Goal: Browse casually: Explore the website without a specific task or goal

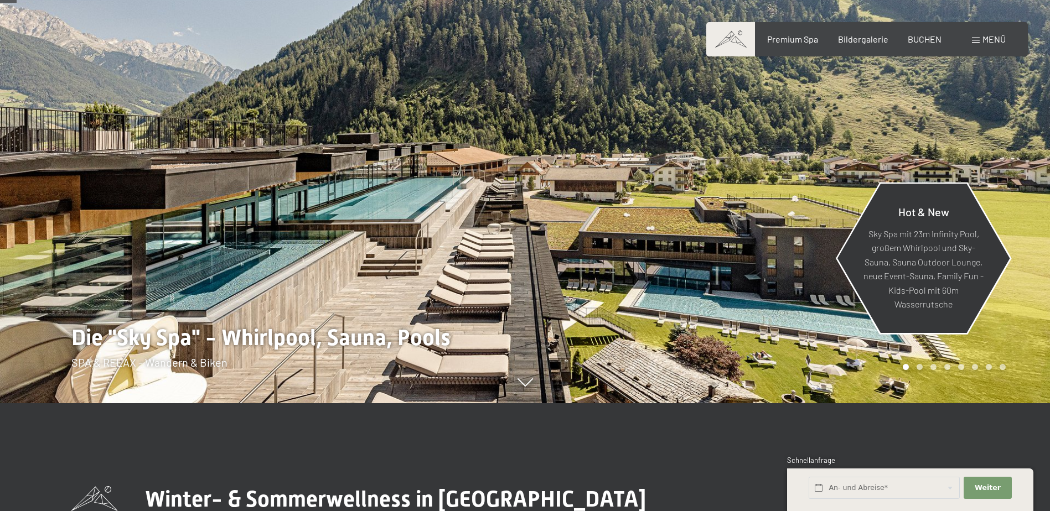
scroll to position [111, 0]
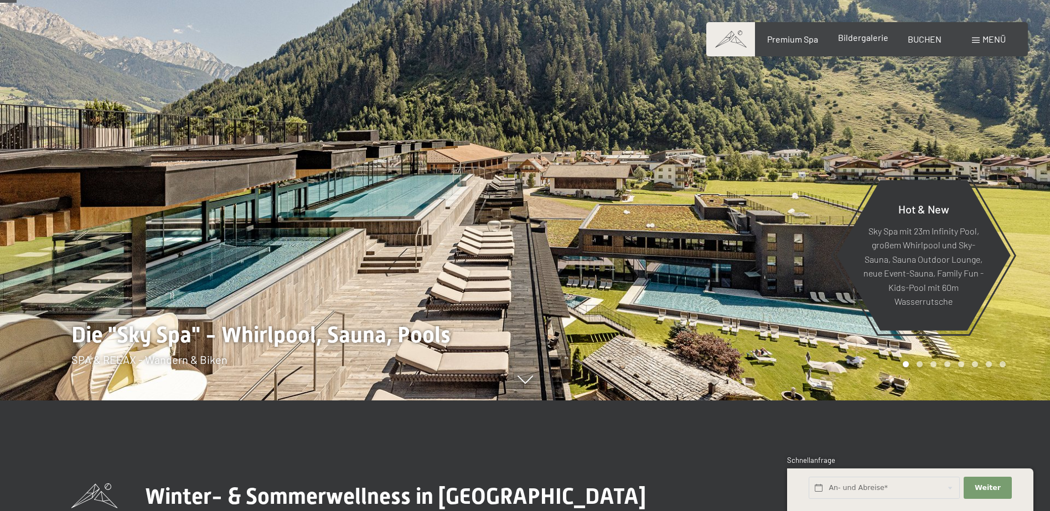
click at [871, 40] on span "Bildergalerie" at bounding box center [863, 37] width 50 height 11
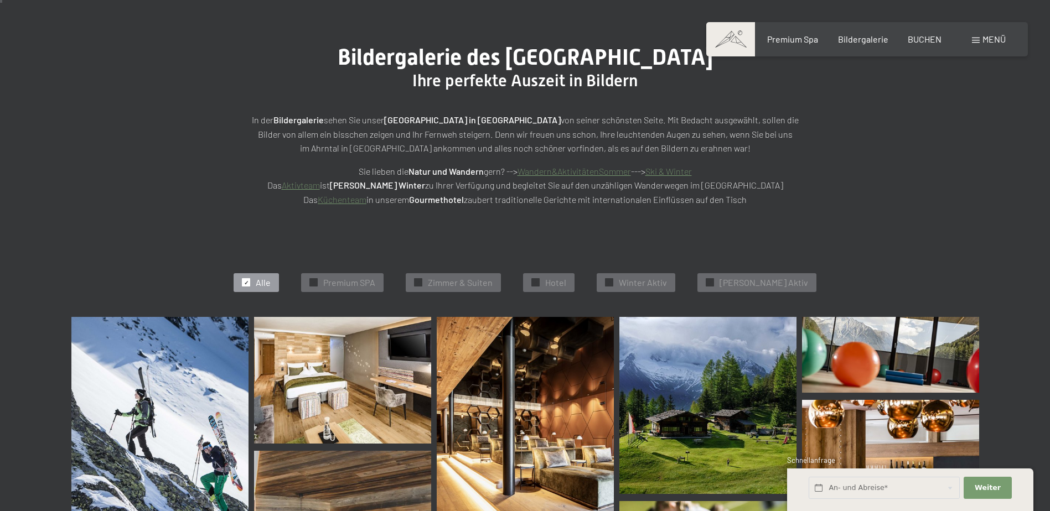
scroll to position [111, 0]
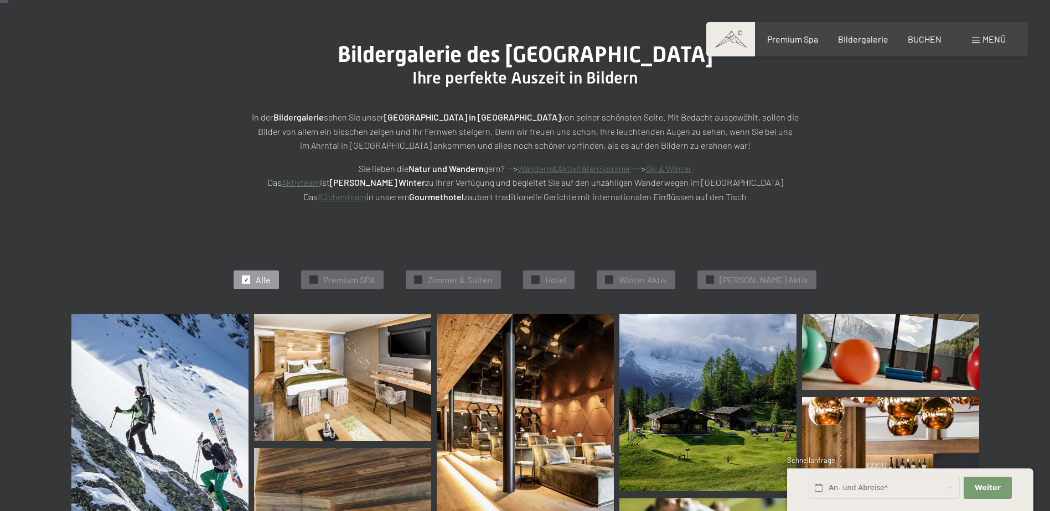
click at [473, 283] on span "Einwilligung Marketing*" at bounding box center [464, 287] width 91 height 11
click at [414, 283] on input "Einwilligung Marketing*" at bounding box center [407, 287] width 11 height 11
checkbox input "false"
click at [472, 280] on span "Zimmer & Suiten" at bounding box center [460, 280] width 65 height 12
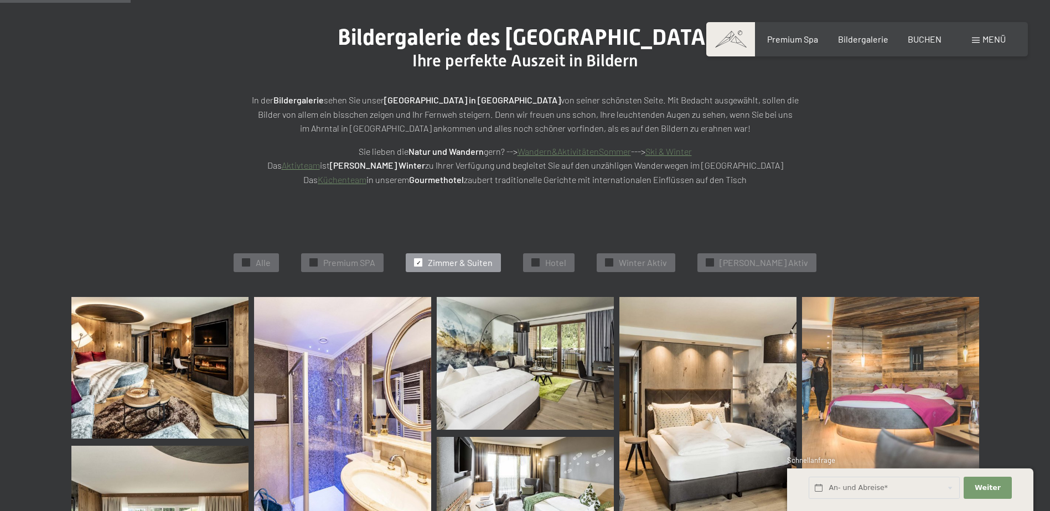
scroll to position [166, 0]
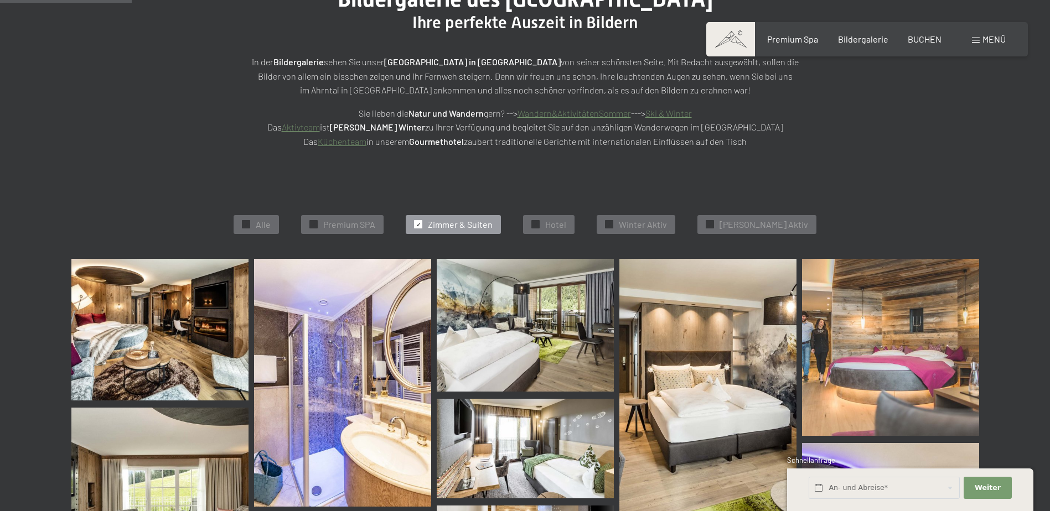
click at [339, 374] on img at bounding box center [342, 383] width 177 height 248
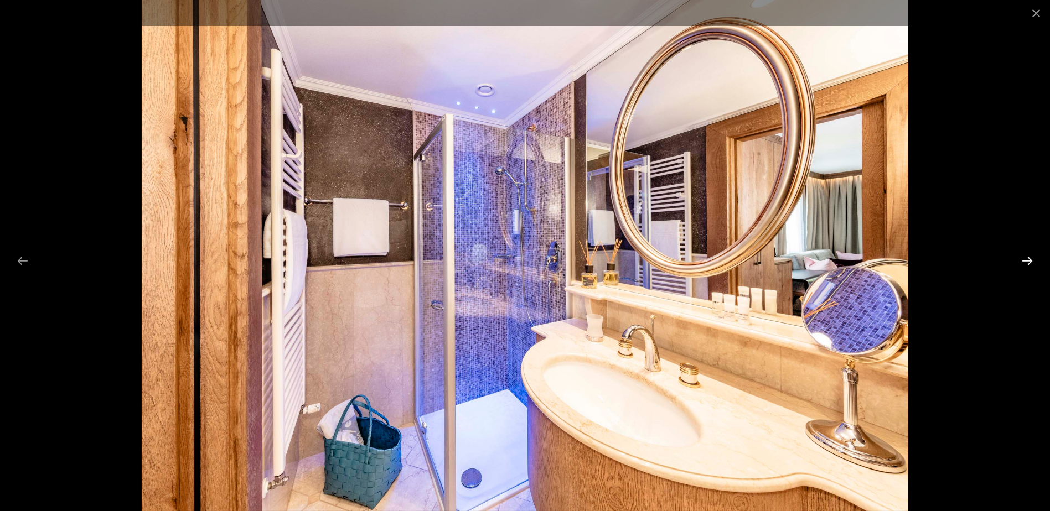
click at [1029, 260] on button "Next slide" at bounding box center [1027, 261] width 23 height 22
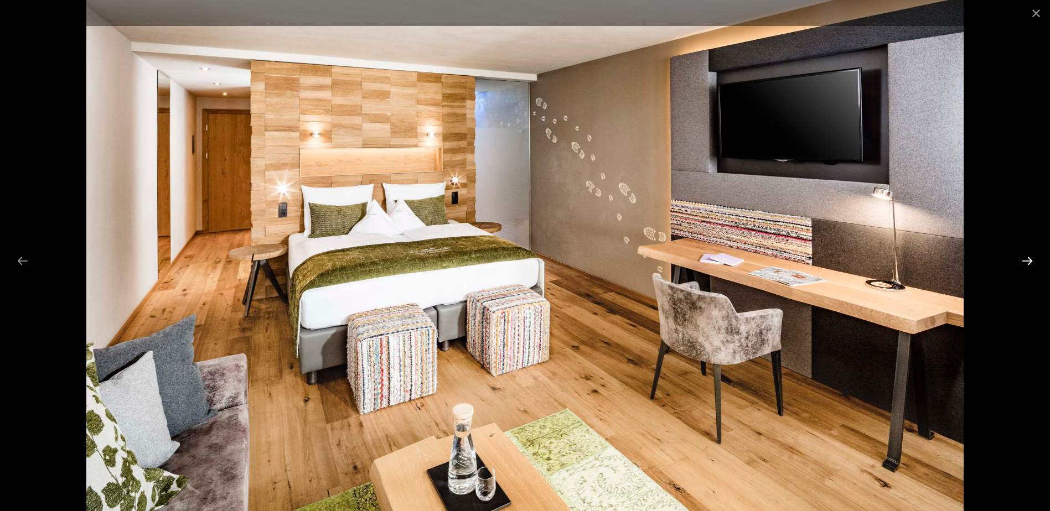
click at [1029, 260] on button "Next slide" at bounding box center [1027, 261] width 23 height 22
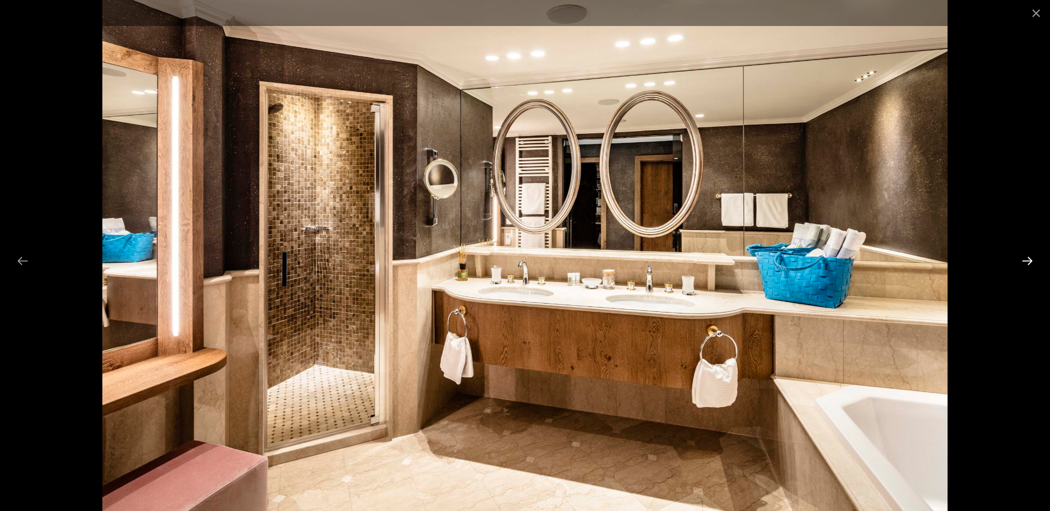
click at [1029, 260] on button "Next slide" at bounding box center [1027, 261] width 23 height 22
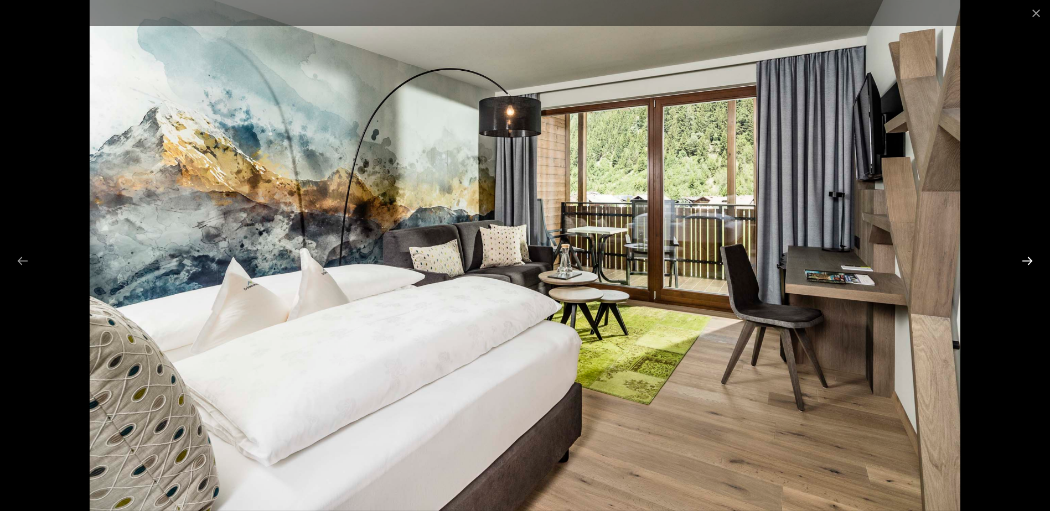
click at [1029, 260] on button "Next slide" at bounding box center [1027, 261] width 23 height 22
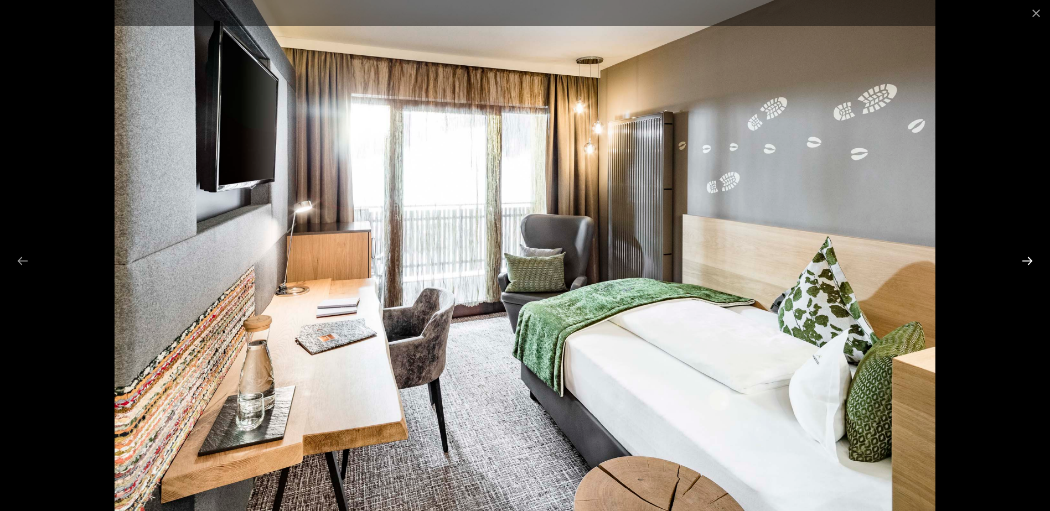
click at [1029, 260] on button "Next slide" at bounding box center [1027, 261] width 23 height 22
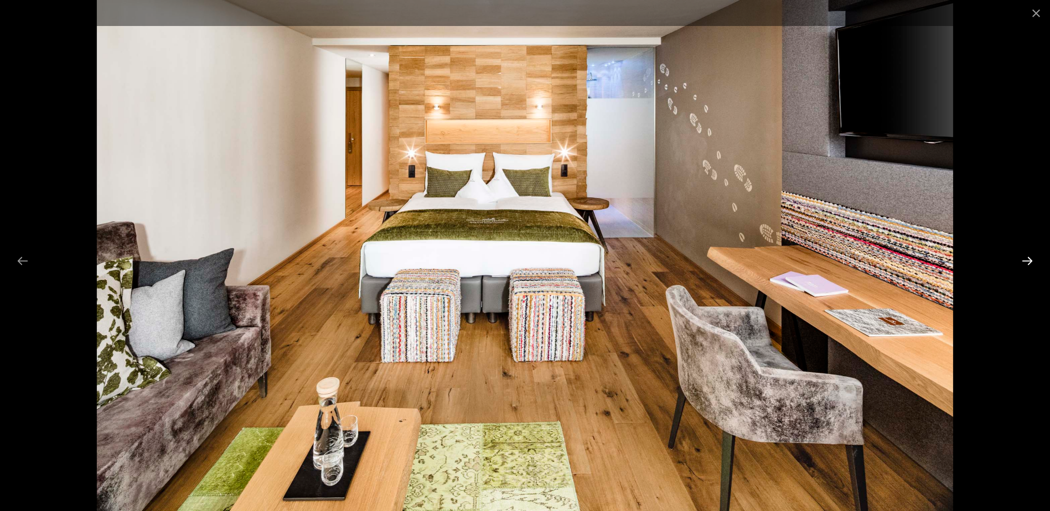
click at [1029, 260] on button "Next slide" at bounding box center [1027, 261] width 23 height 22
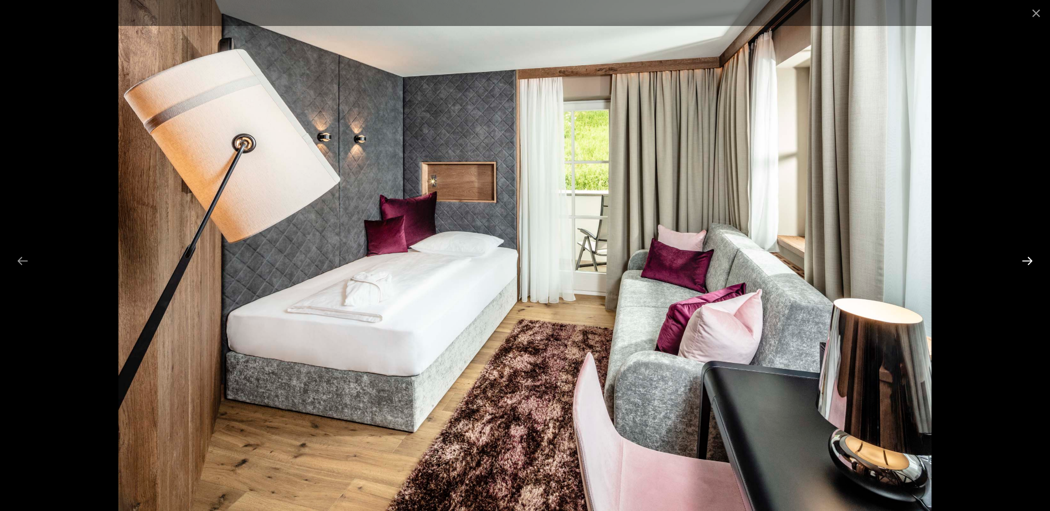
click at [1029, 260] on button "Next slide" at bounding box center [1027, 261] width 23 height 22
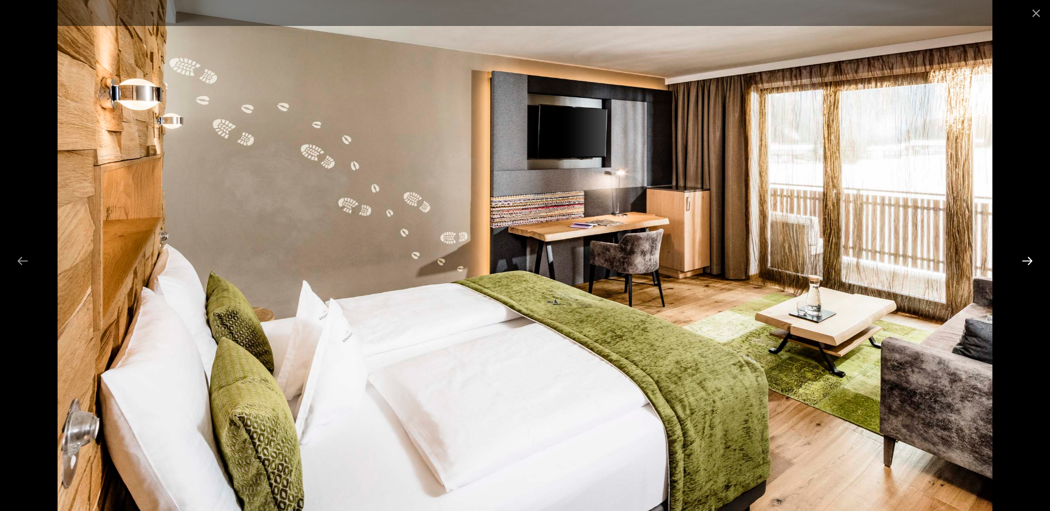
click at [1029, 260] on button "Next slide" at bounding box center [1027, 261] width 23 height 22
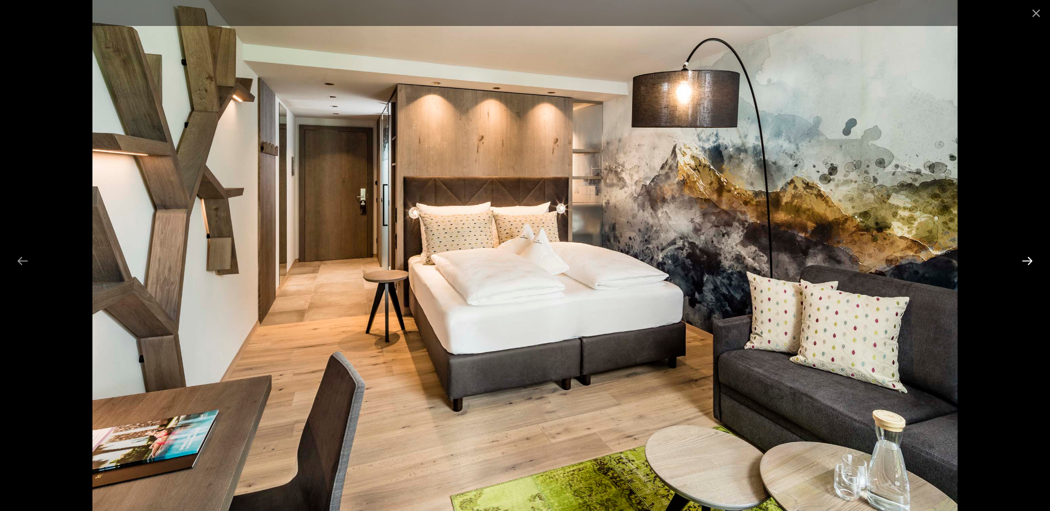
click at [1029, 260] on button "Next slide" at bounding box center [1027, 261] width 23 height 22
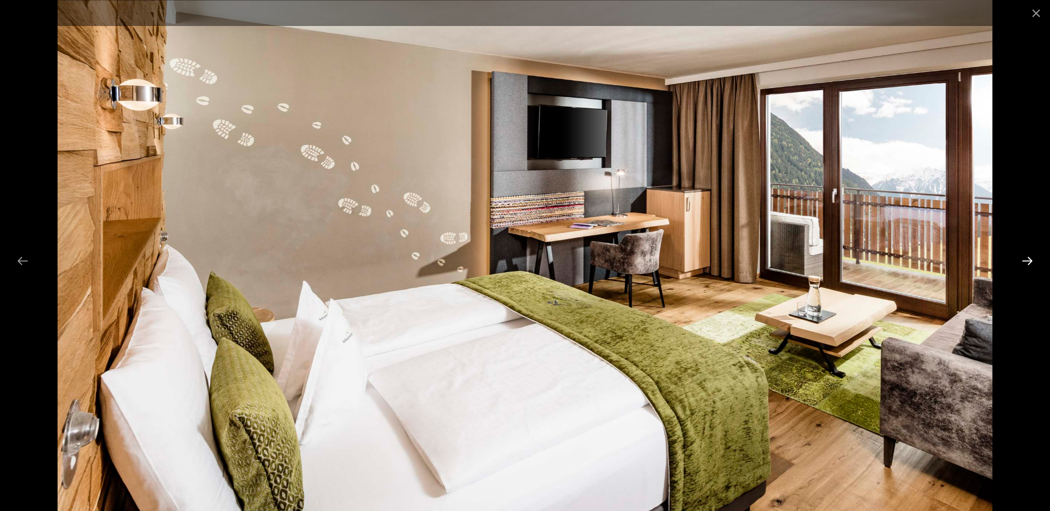
click at [1029, 260] on button "Next slide" at bounding box center [1027, 261] width 23 height 22
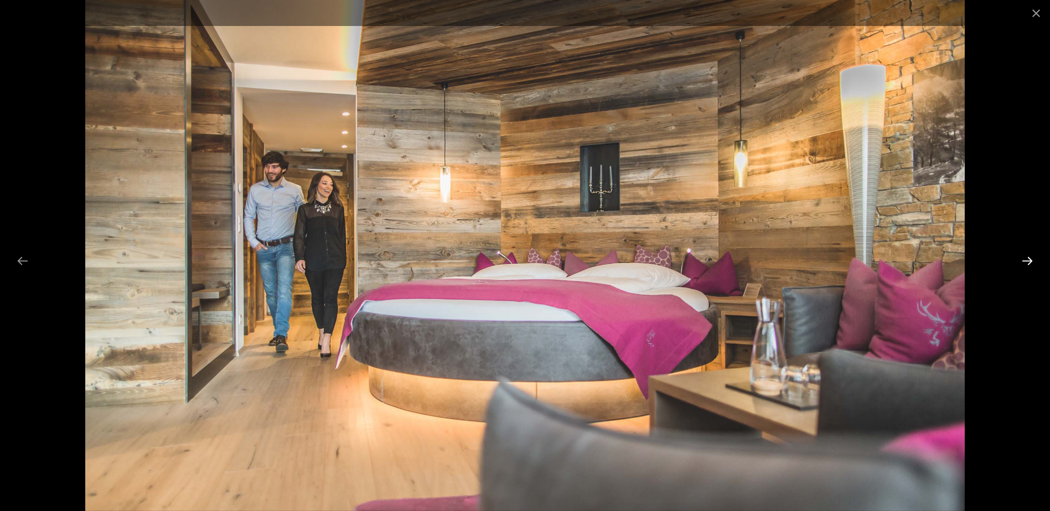
click at [1027, 260] on button "Next slide" at bounding box center [1027, 261] width 23 height 22
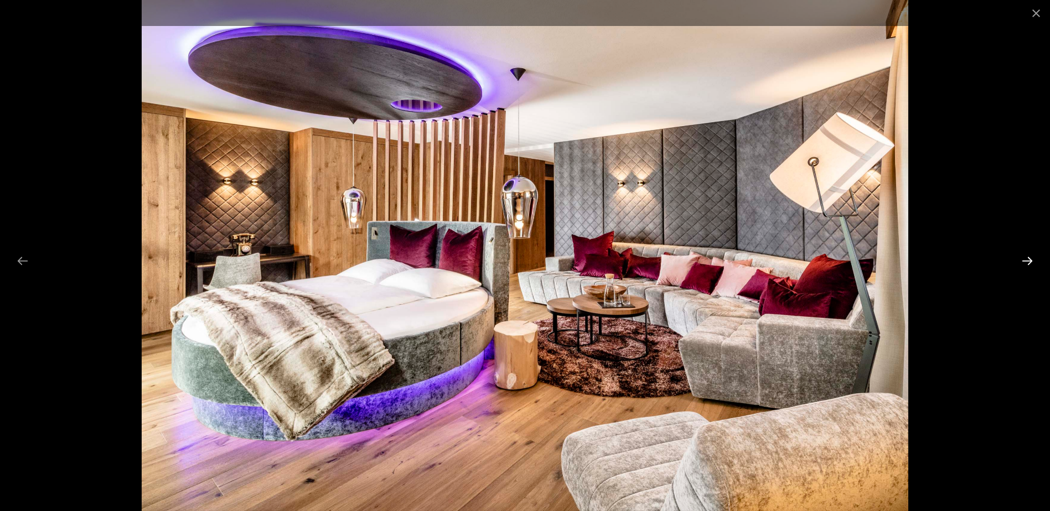
click at [1027, 260] on button "Next slide" at bounding box center [1027, 261] width 23 height 22
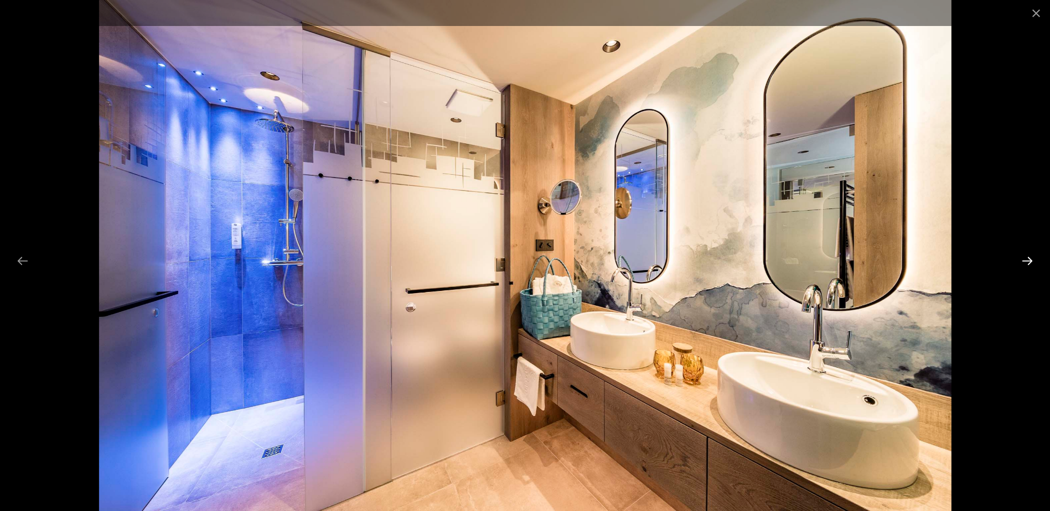
click at [1027, 260] on button "Next slide" at bounding box center [1027, 261] width 23 height 22
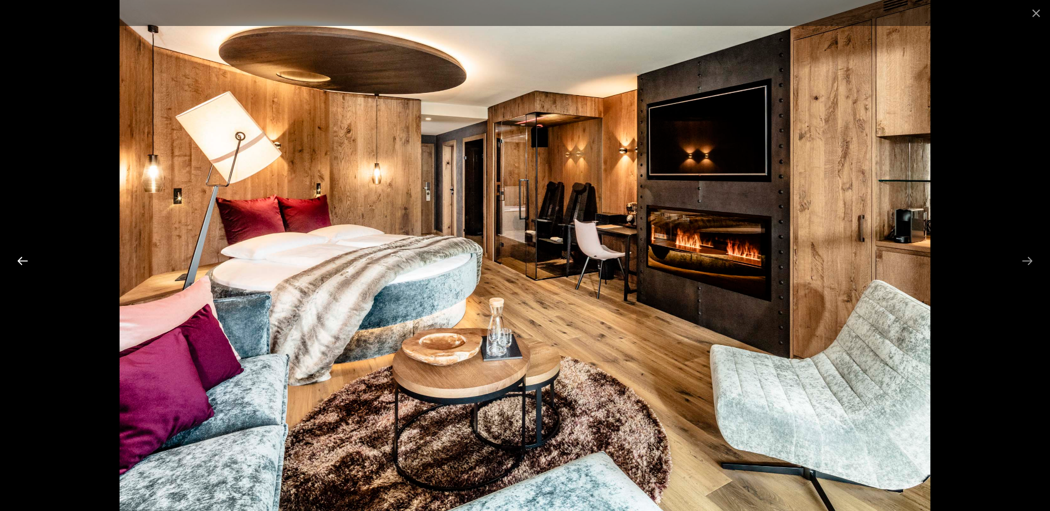
click at [18, 261] on button "Previous slide" at bounding box center [22, 261] width 23 height 22
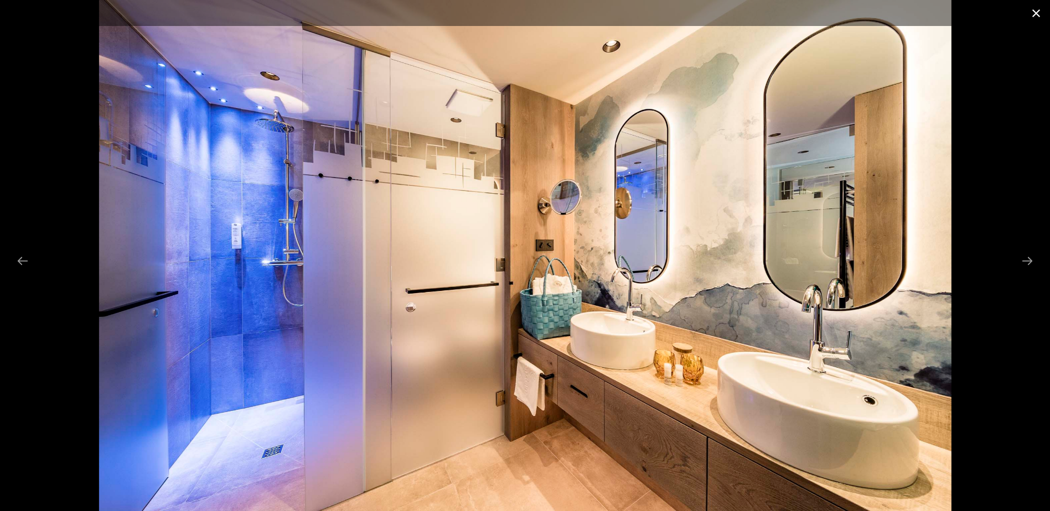
click at [1038, 10] on button "Close gallery" at bounding box center [1036, 13] width 28 height 26
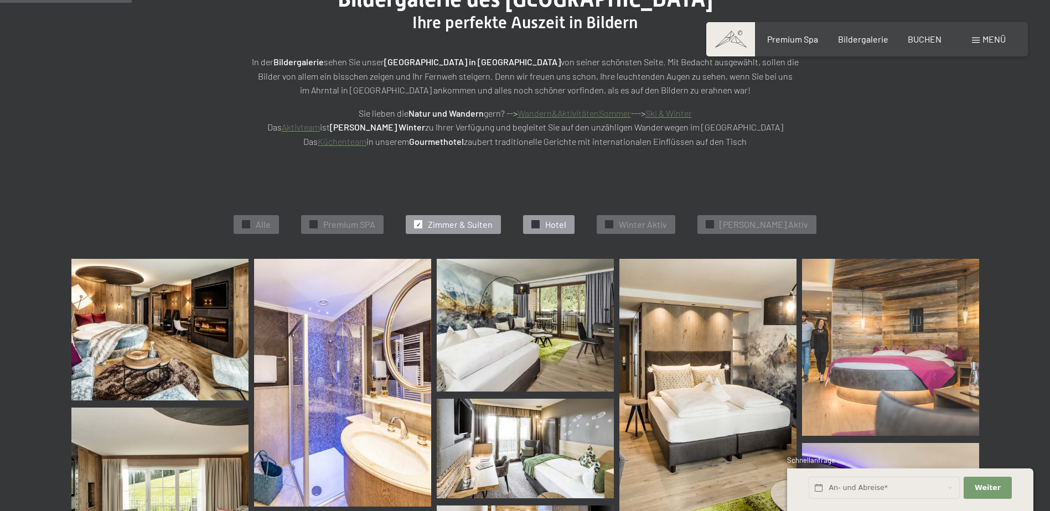
click at [566, 225] on span "Hotel" at bounding box center [555, 225] width 21 height 12
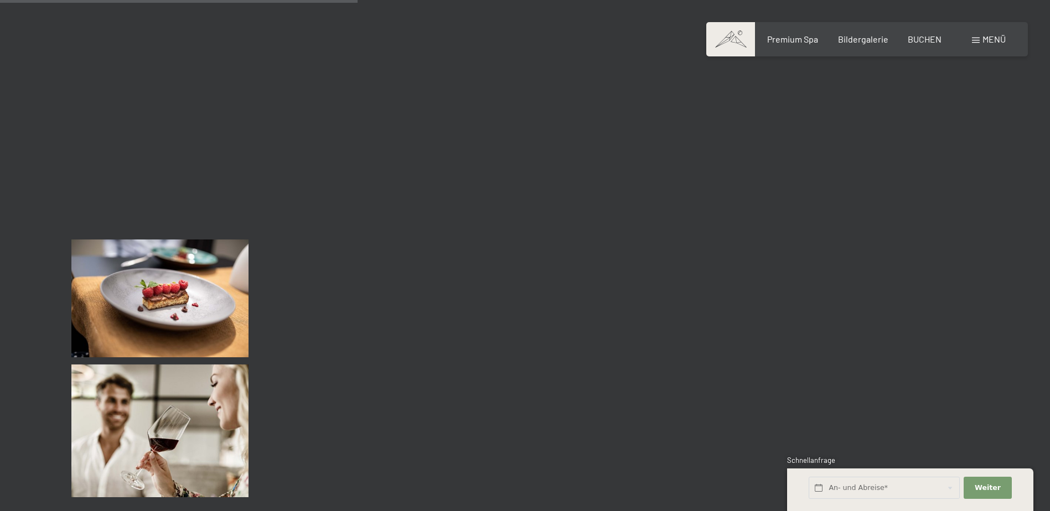
scroll to position [833, 0]
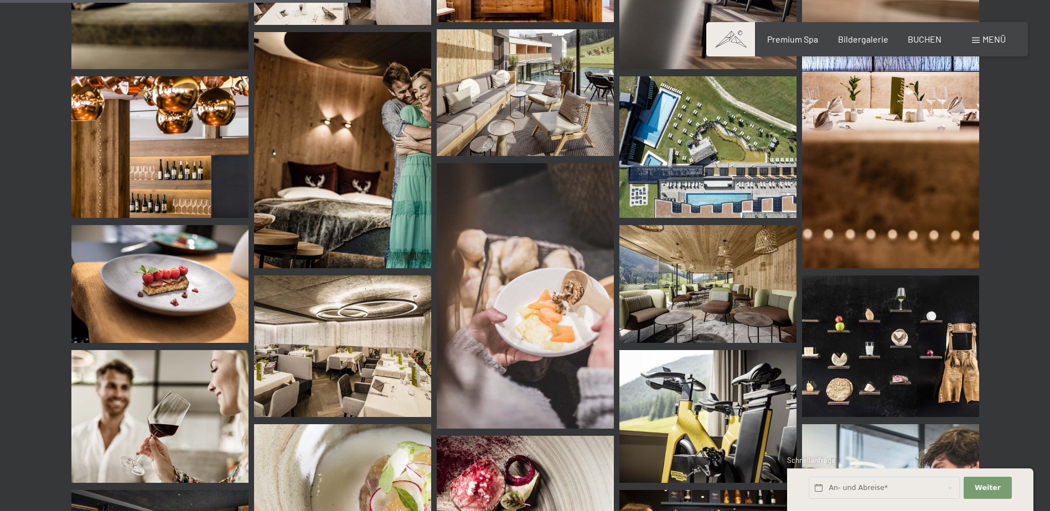
click at [714, 189] on img at bounding box center [707, 147] width 177 height 142
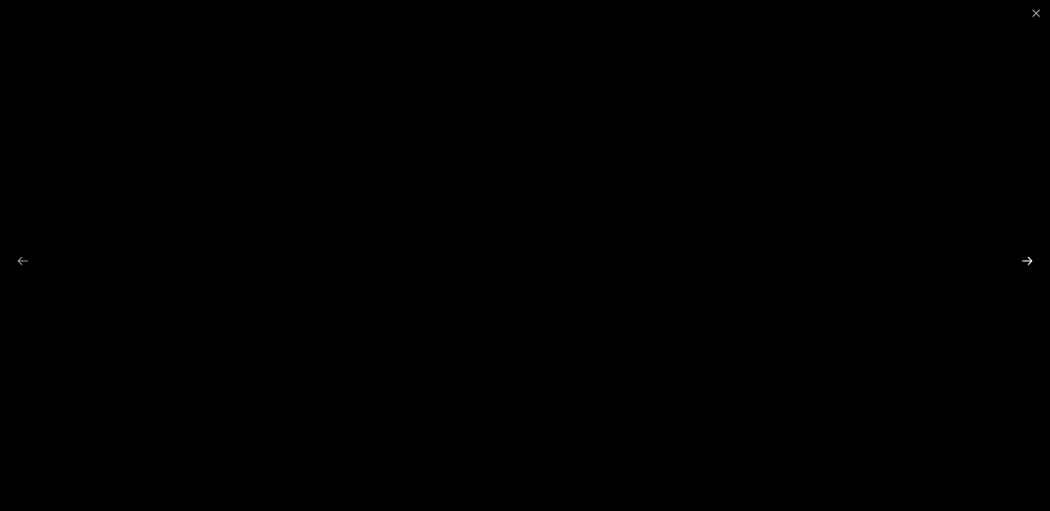
click at [1032, 262] on button "Next slide" at bounding box center [1027, 261] width 23 height 22
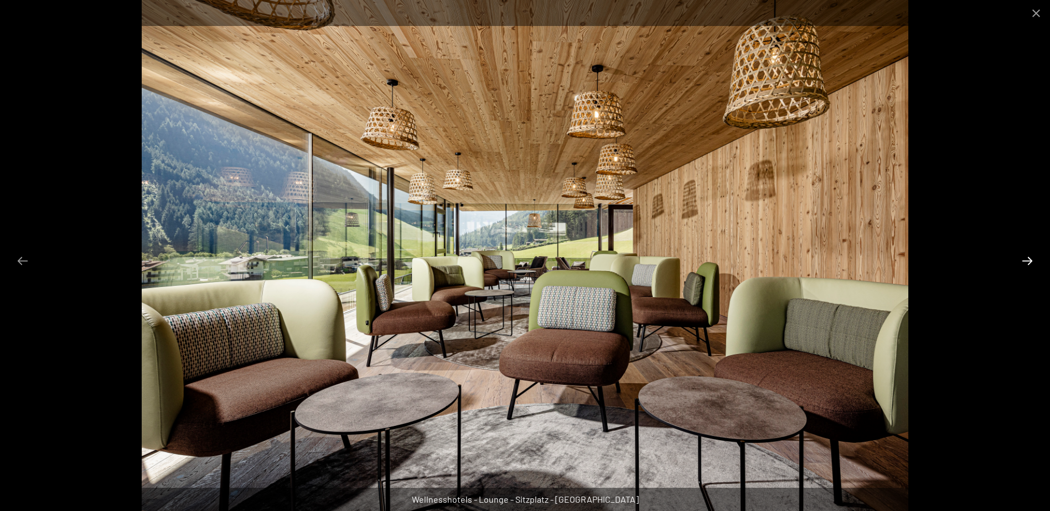
click at [1032, 262] on button "Next slide" at bounding box center [1027, 261] width 23 height 22
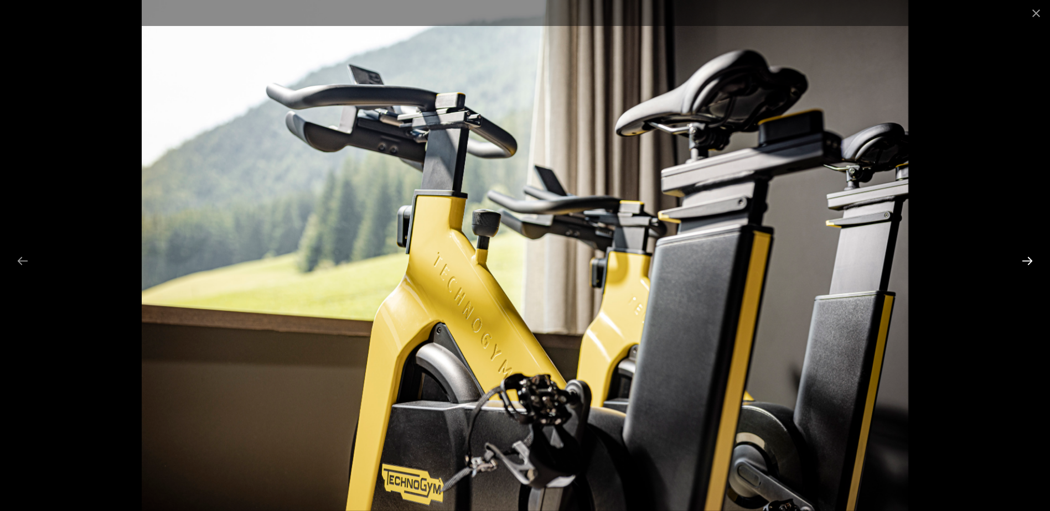
click at [1032, 262] on button "Next slide" at bounding box center [1027, 261] width 23 height 22
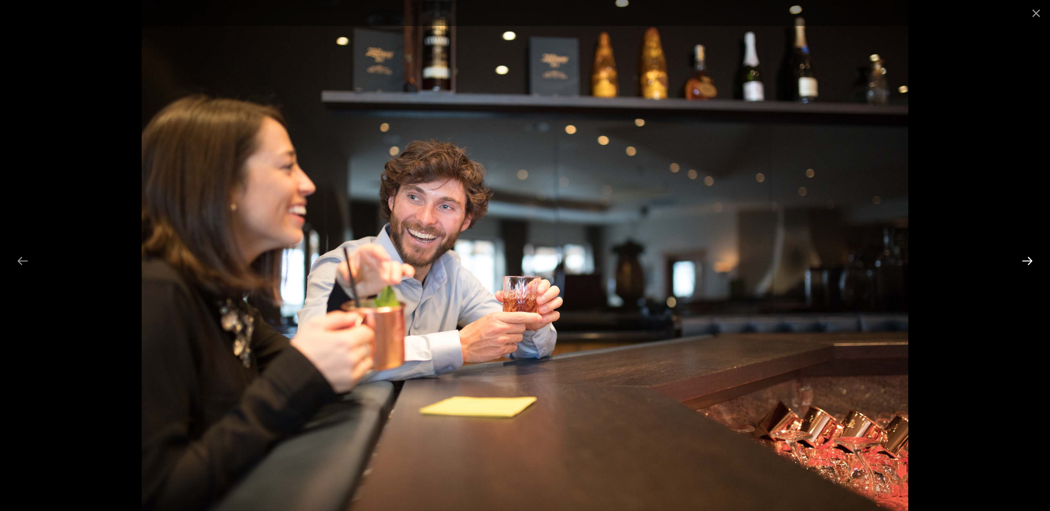
click at [1032, 262] on button "Next slide" at bounding box center [1027, 261] width 23 height 22
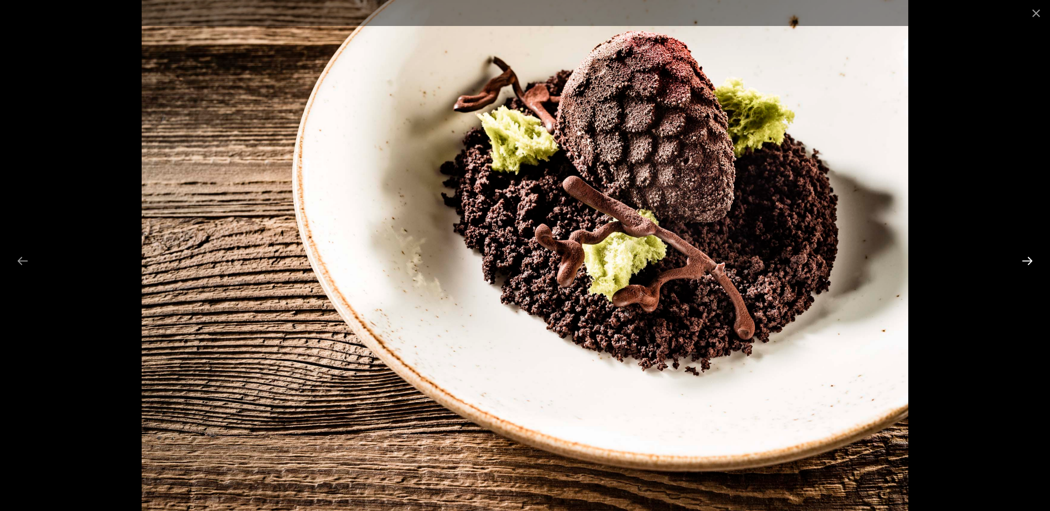
click at [1026, 261] on button "Next slide" at bounding box center [1027, 261] width 23 height 22
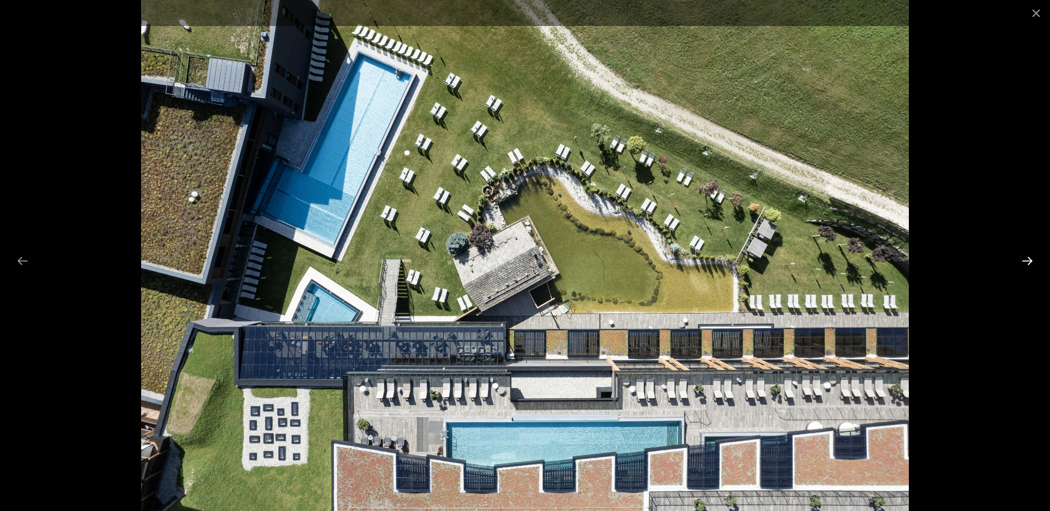
click at [1026, 261] on button "Next slide" at bounding box center [1027, 261] width 23 height 22
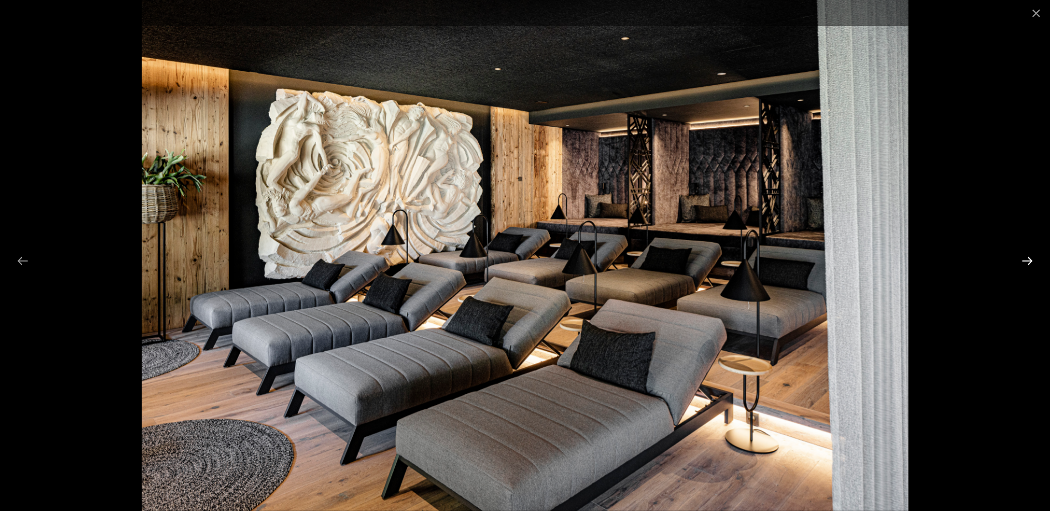
click at [1021, 262] on button "Next slide" at bounding box center [1027, 261] width 23 height 22
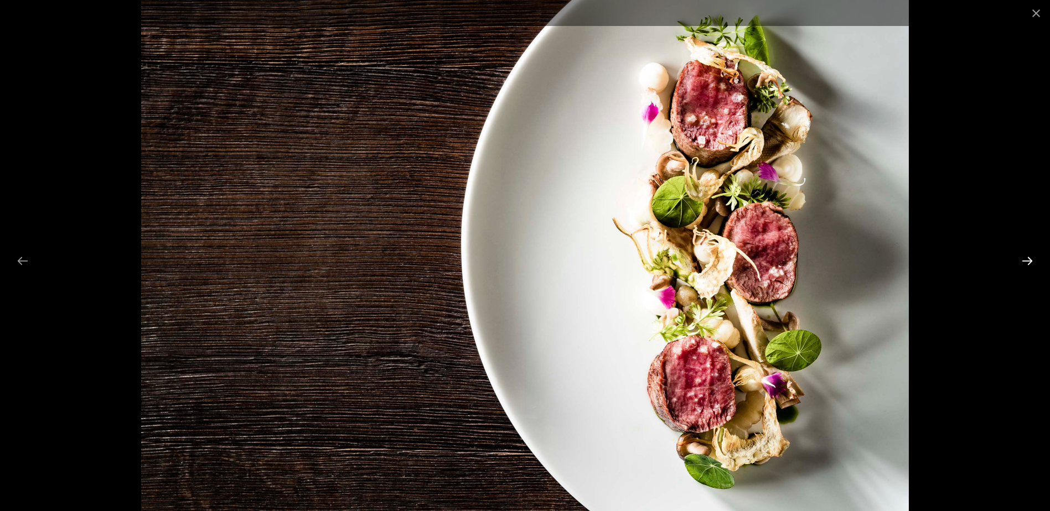
click at [1021, 262] on button "Next slide" at bounding box center [1027, 261] width 23 height 22
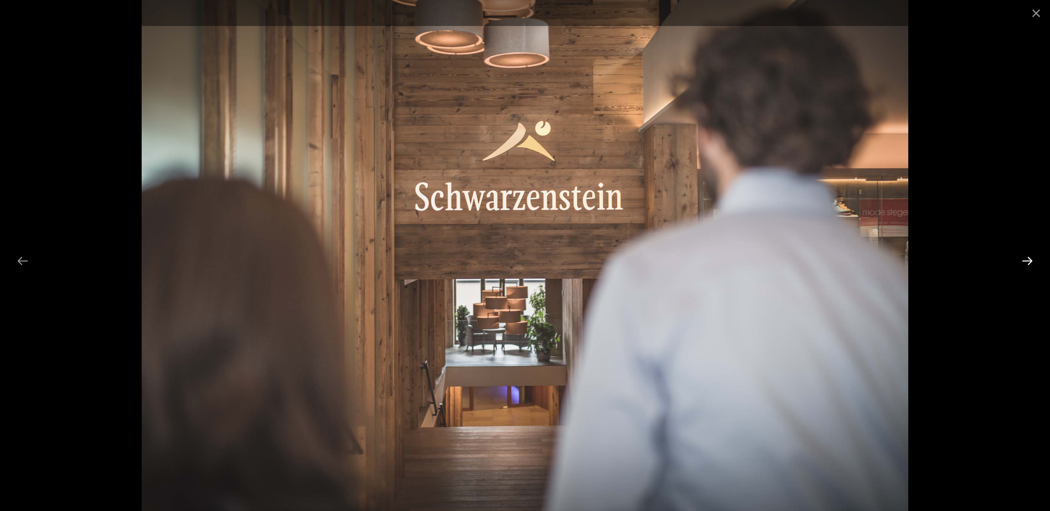
click at [1021, 262] on button "Next slide" at bounding box center [1027, 261] width 23 height 22
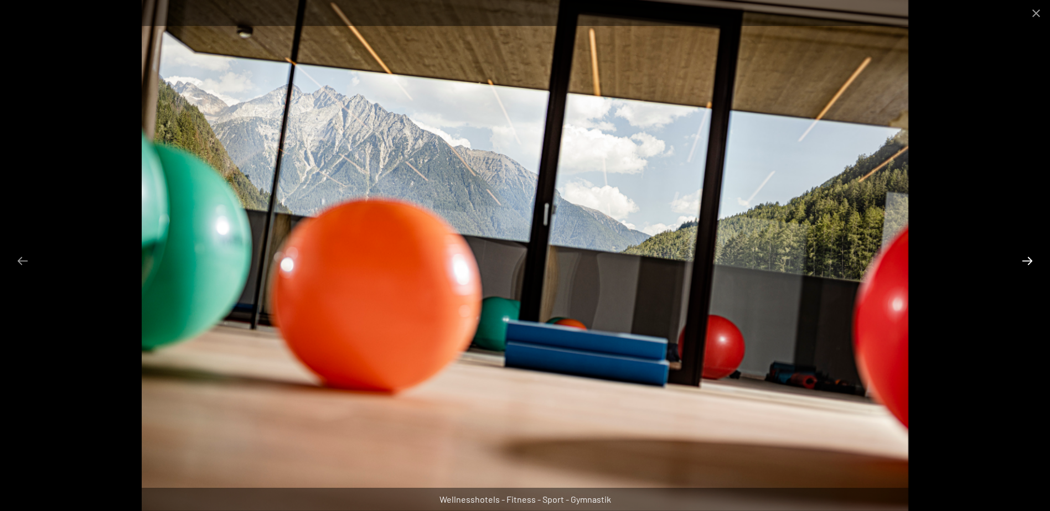
click at [1021, 262] on button "Next slide" at bounding box center [1027, 261] width 23 height 22
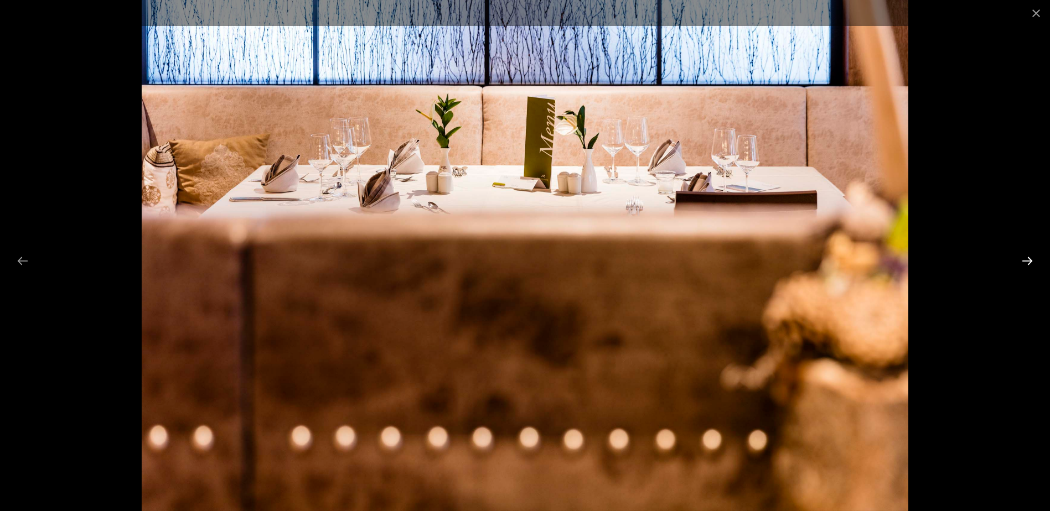
click at [1021, 262] on button "Next slide" at bounding box center [1027, 261] width 23 height 22
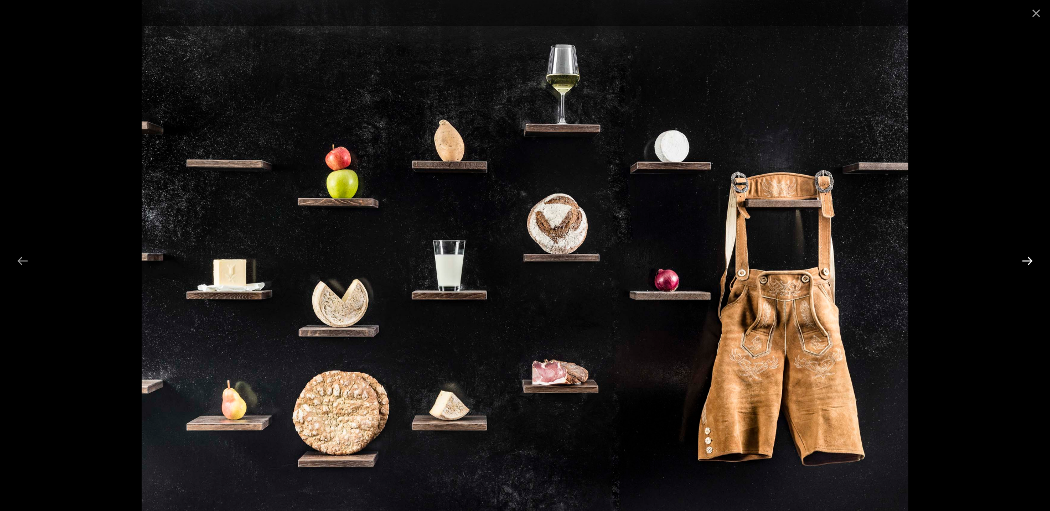
click at [1021, 262] on button "Next slide" at bounding box center [1027, 261] width 23 height 22
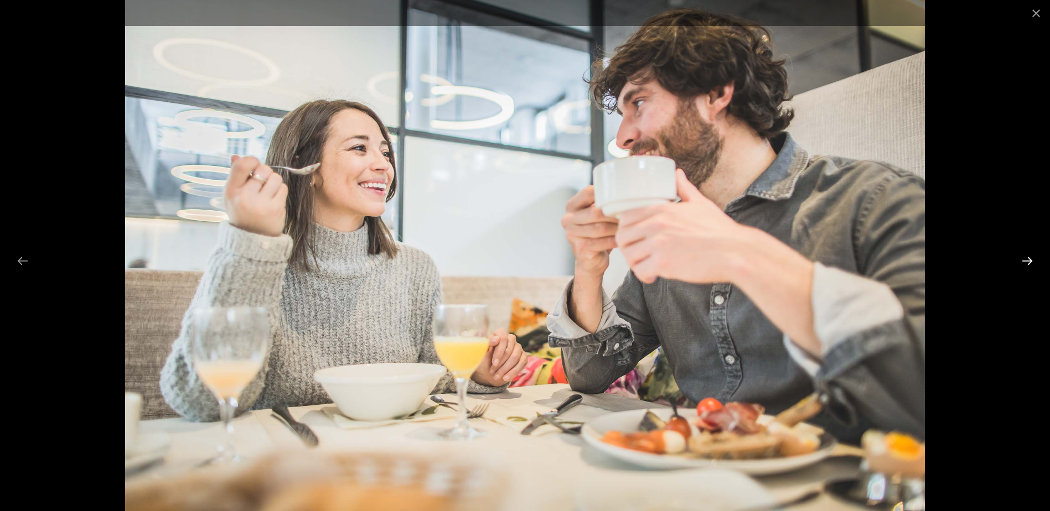
click at [1021, 262] on button "Next slide" at bounding box center [1027, 261] width 23 height 22
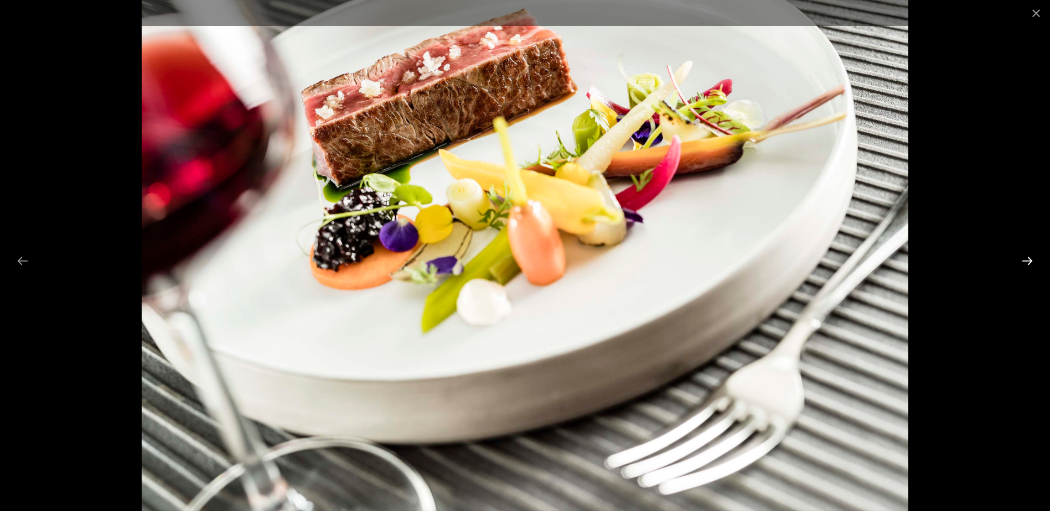
click at [1021, 262] on button "Next slide" at bounding box center [1027, 261] width 23 height 22
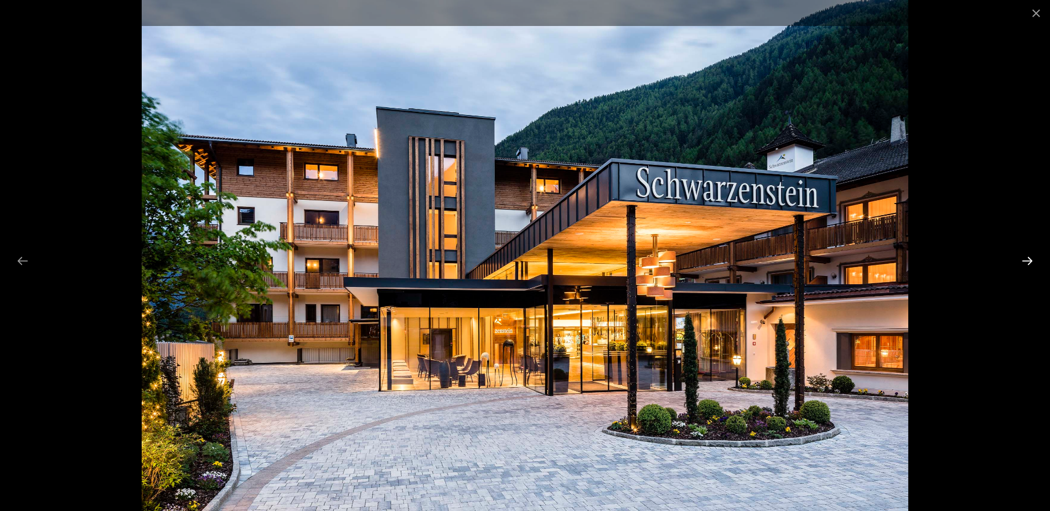
click at [1021, 262] on button "Next slide" at bounding box center [1027, 261] width 23 height 22
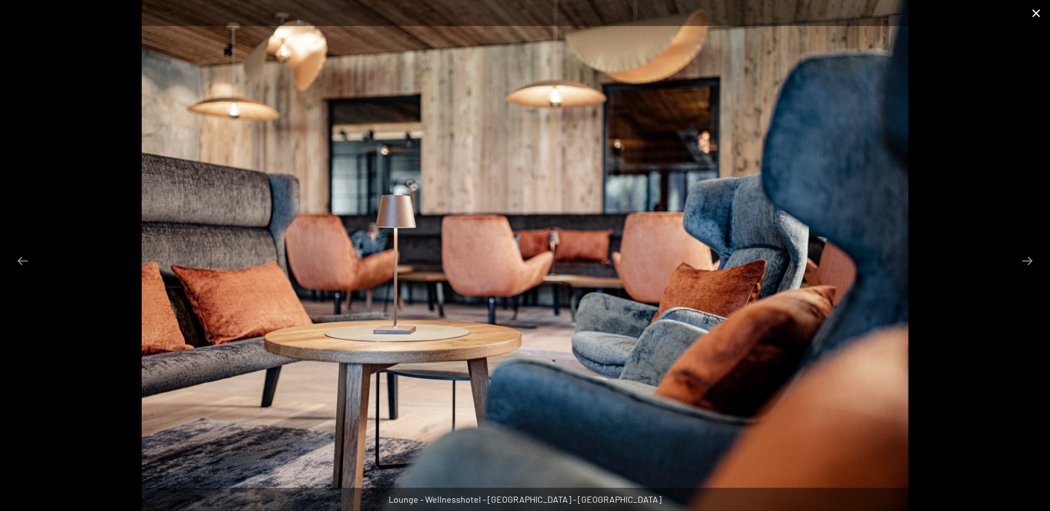
click at [1036, 12] on button "Close gallery" at bounding box center [1036, 13] width 28 height 26
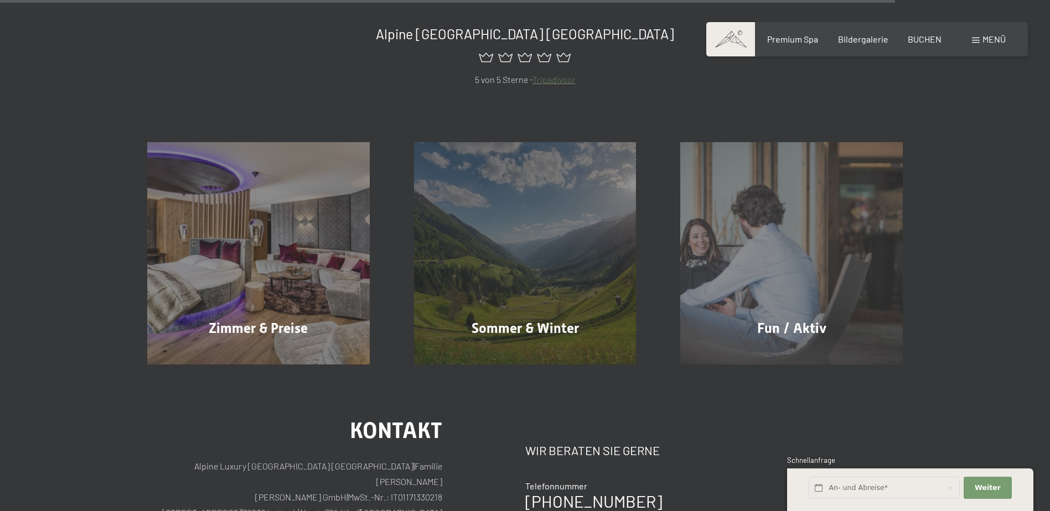
scroll to position [2106, 0]
